Goal: Task Accomplishment & Management: Manage account settings

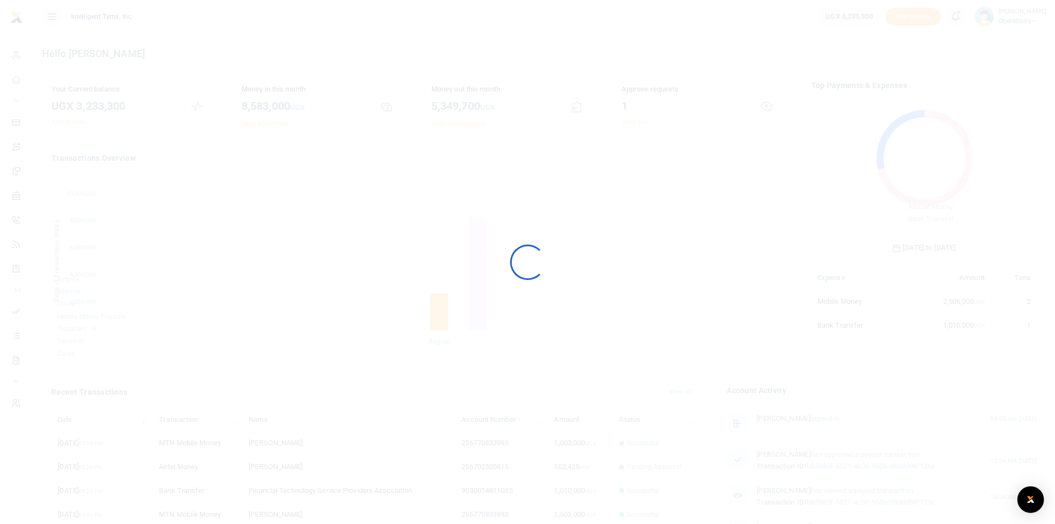
scroll to position [147, 218]
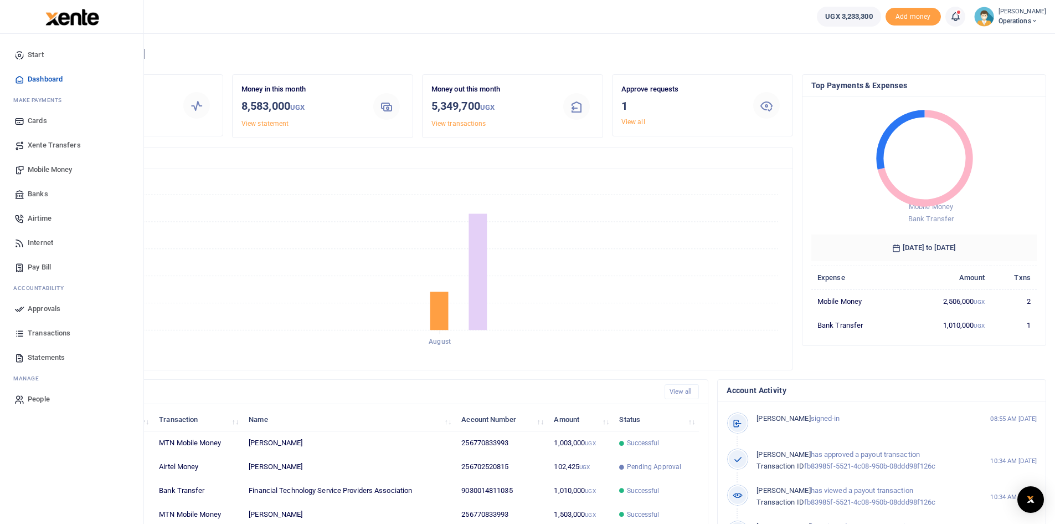
click at [52, 170] on span "Mobile Money" at bounding box center [50, 169] width 44 height 11
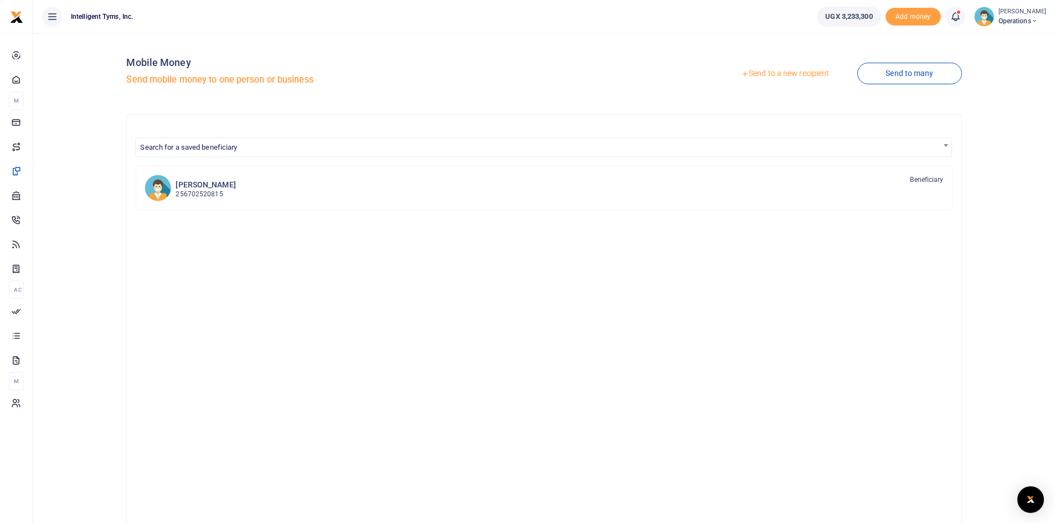
click at [789, 69] on link "Send to a new recipient" at bounding box center [785, 74] width 145 height 20
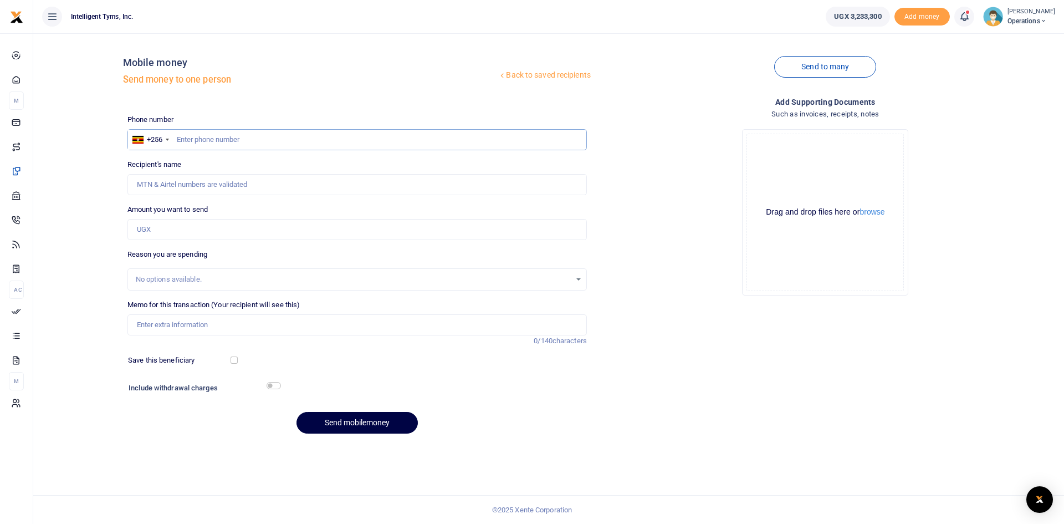
click at [201, 143] on input "text" at bounding box center [356, 139] width 459 height 21
type input "770833993"
type input "Anita Asiimwe"
type input "770833993"
drag, startPoint x: 187, startPoint y: 182, endPoint x: 110, endPoint y: 184, distance: 76.5
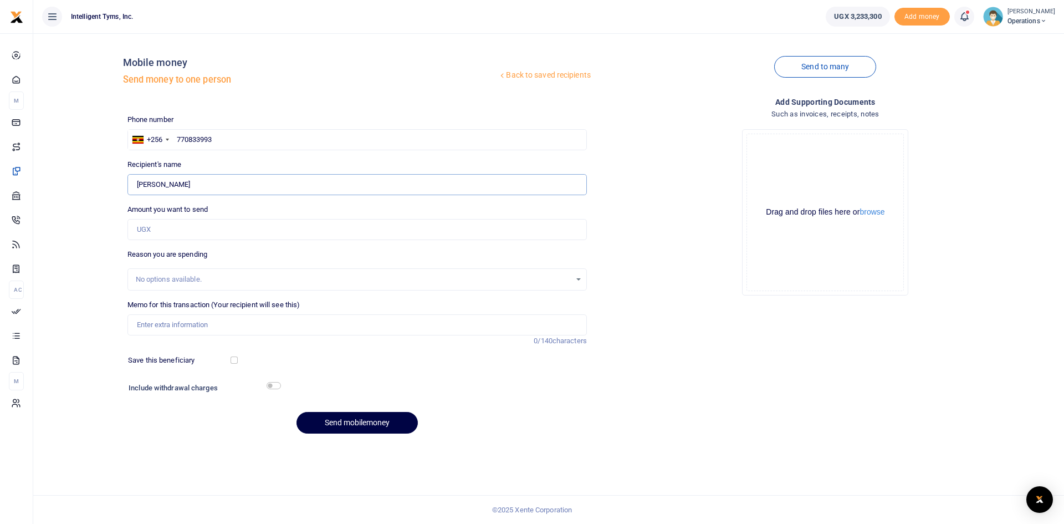
click at [110, 184] on div "Back to saved recipients Mobile money Send money to one person Send to many Pho…" at bounding box center [549, 242] width 1022 height 400
type input "[PERSON_NAME]"
click at [150, 222] on input "Amount you want to send" at bounding box center [356, 229] width 459 height 21
type input "600,000"
click at [267, 276] on div "No options available." at bounding box center [353, 279] width 435 height 11
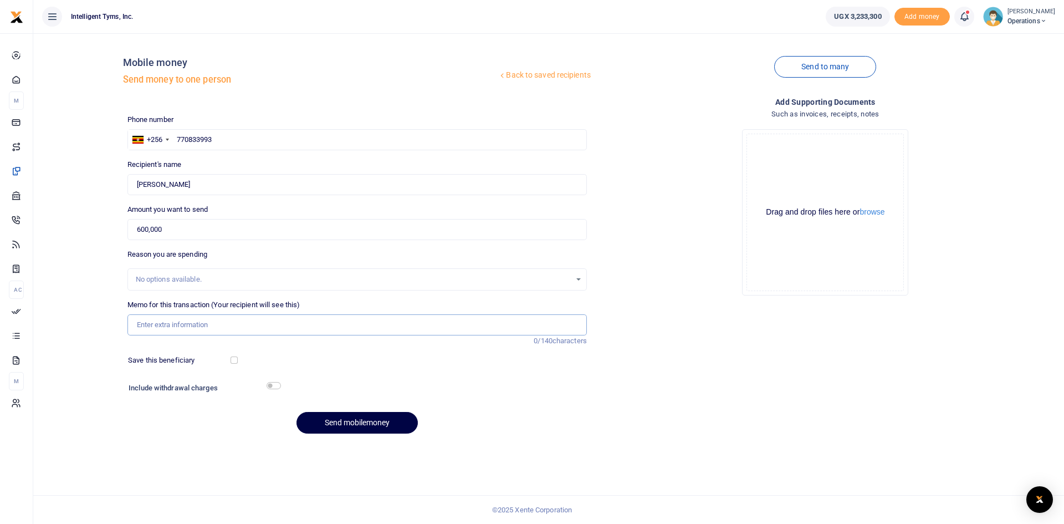
click at [215, 331] on input "Memo for this transaction (Your recipient will see this)" at bounding box center [356, 324] width 459 height 21
type input "car service"
click at [398, 424] on button "Send mobilemoney" at bounding box center [356, 423] width 121 height 22
click at [964, 18] on icon at bounding box center [963, 17] width 11 height 12
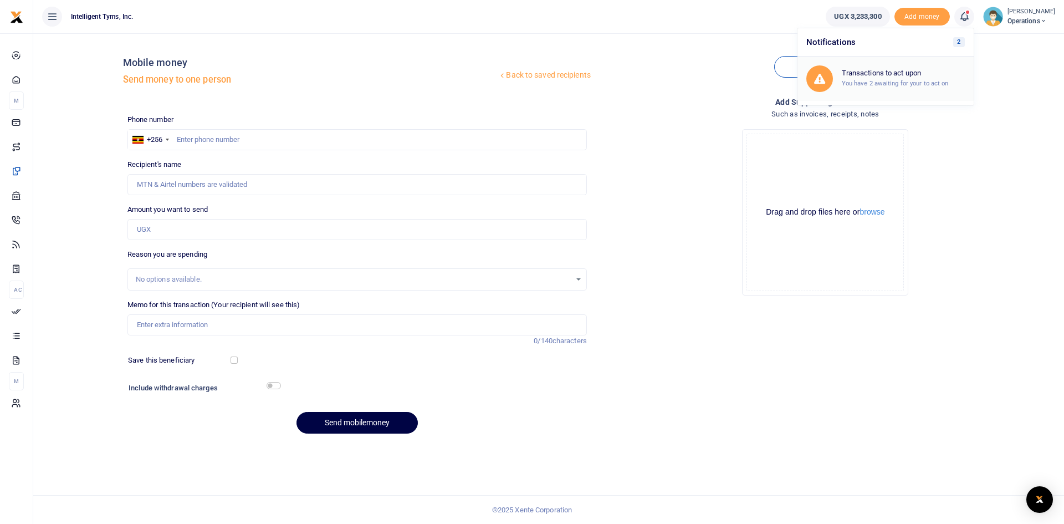
click at [866, 79] on small "You have 2 awaiting for your to act on" at bounding box center [894, 83] width 107 height 8
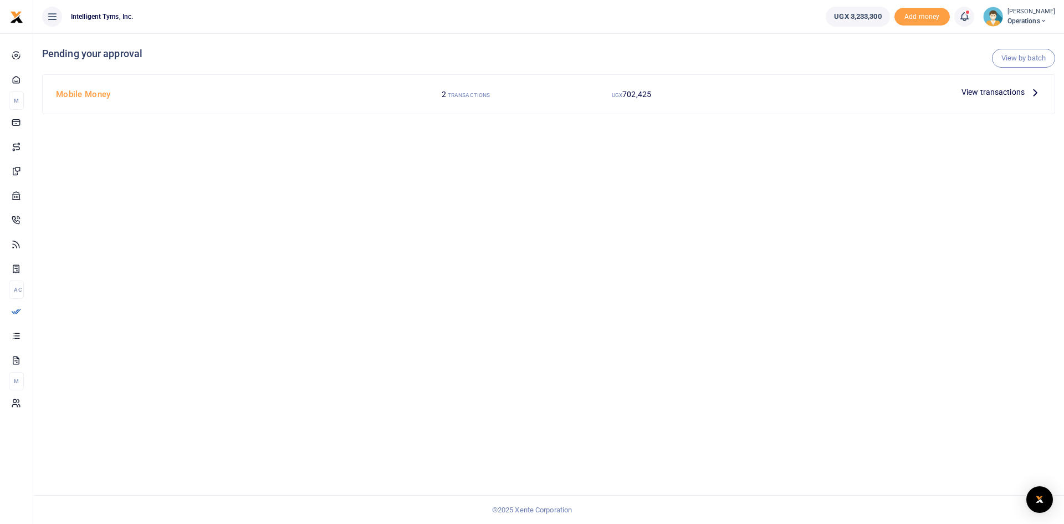
click at [1005, 92] on span "View transactions" at bounding box center [992, 92] width 63 height 12
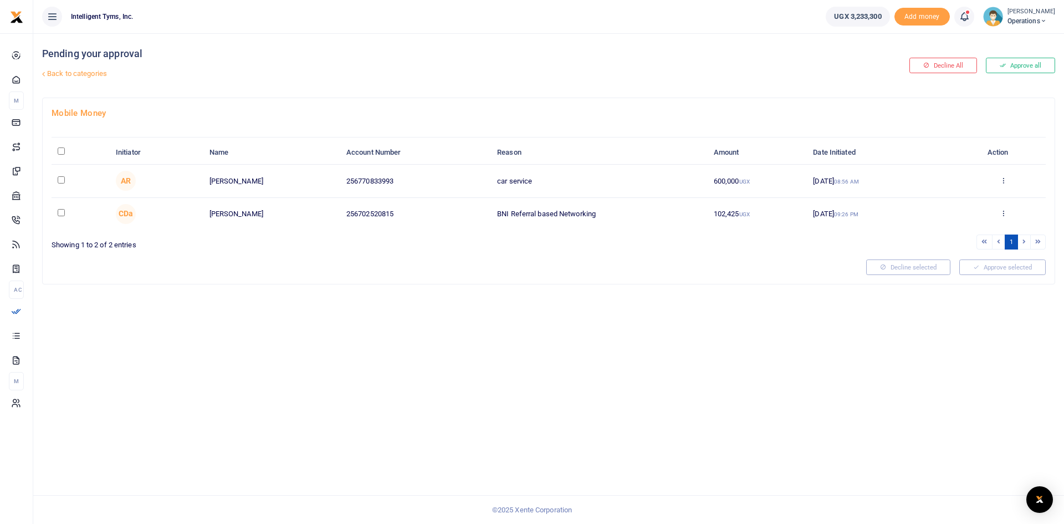
click at [69, 153] on th "\a \a : activate to sort column descending" at bounding box center [81, 153] width 58 height 24
click at [64, 146] on th "\a \a : activate to sort column descending" at bounding box center [81, 153] width 58 height 24
click at [61, 152] on input "\a \a : activate to sort column descending" at bounding box center [61, 150] width 7 height 7
checkbox input "true"
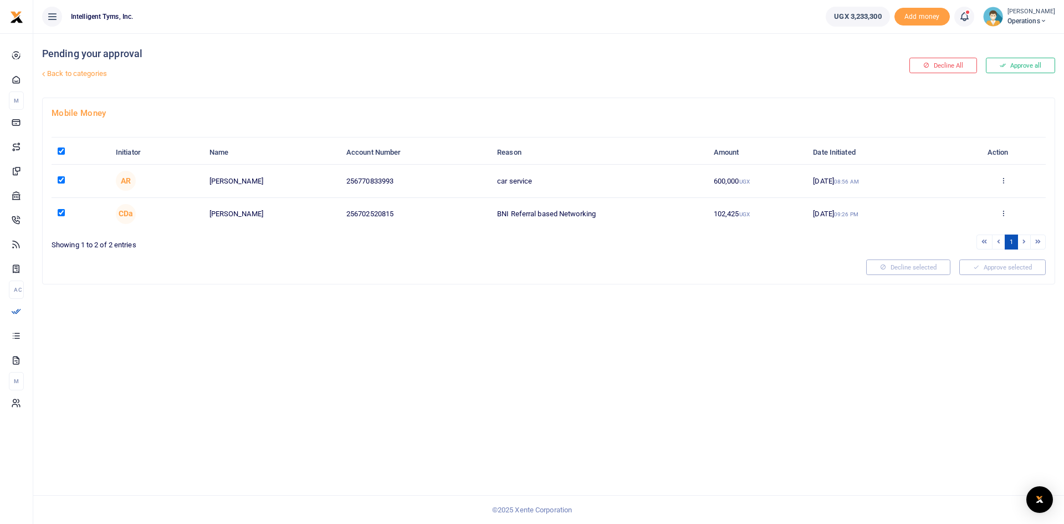
checkbox input "true"
click at [975, 269] on button "Approve selected (2)" at bounding box center [998, 267] width 94 height 16
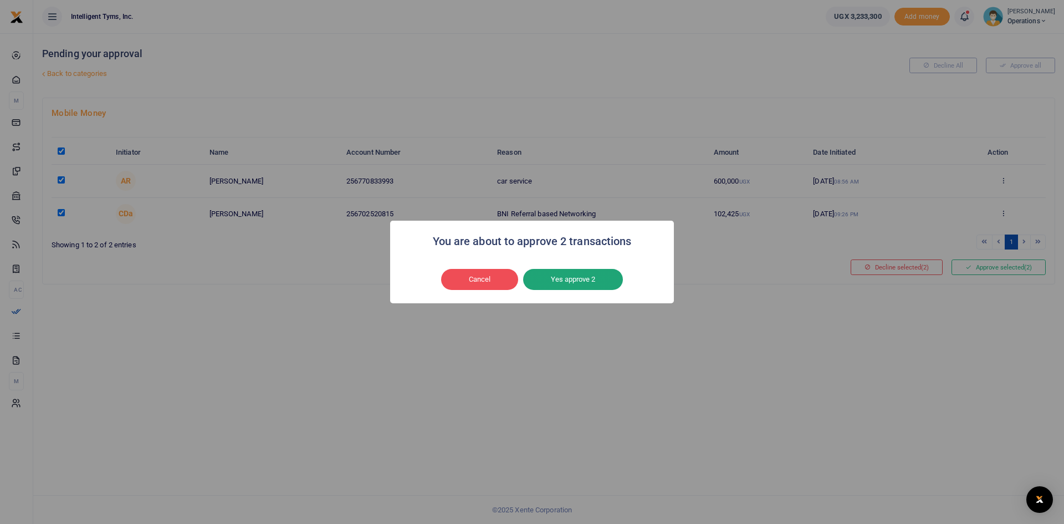
click at [551, 275] on button "Yes approve 2" at bounding box center [573, 279] width 100 height 21
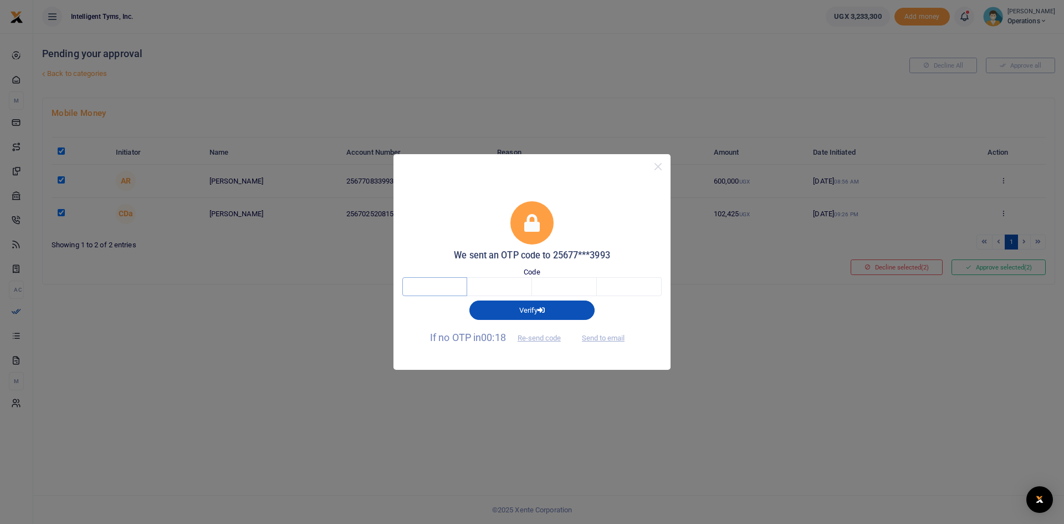
click at [459, 288] on input "text" at bounding box center [434, 286] width 65 height 19
type input "9"
type input "3"
type input "6"
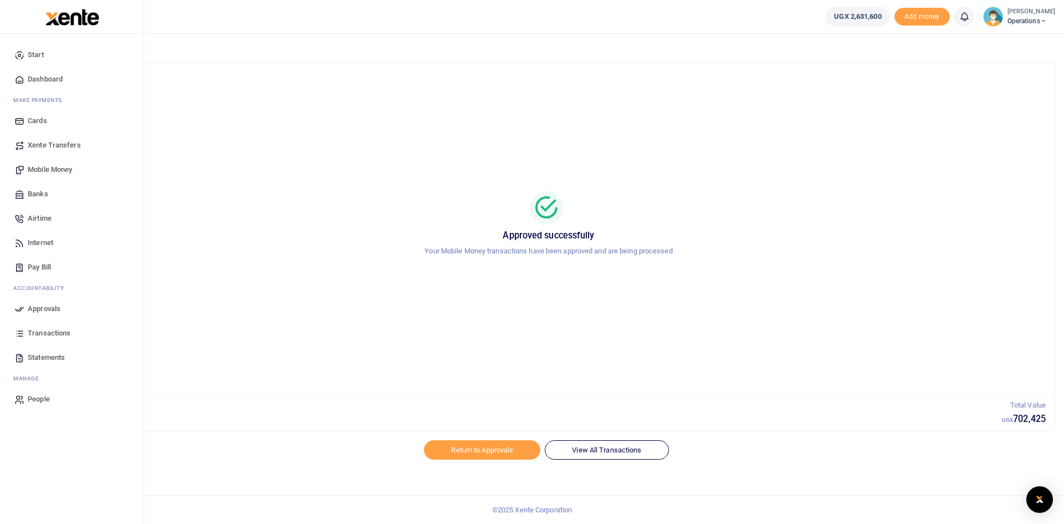
click at [43, 80] on span "Dashboard" at bounding box center [45, 79] width 35 height 11
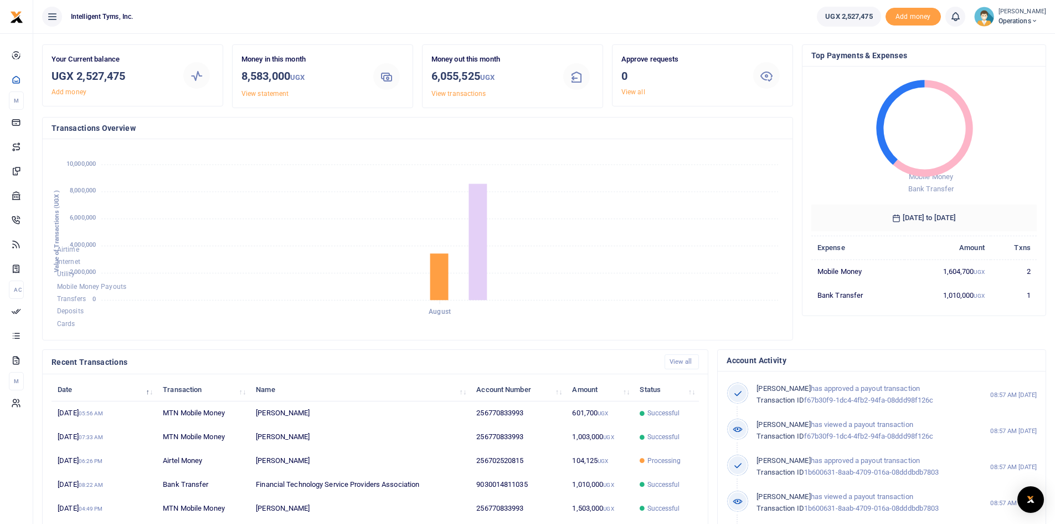
scroll to position [28, 0]
